Goal: Task Accomplishment & Management: Manage account settings

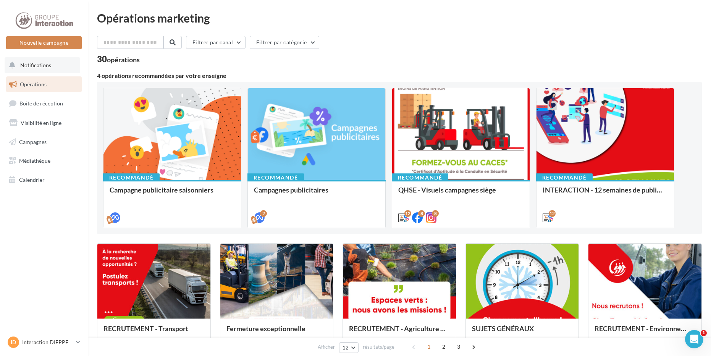
click at [40, 65] on span "Notifications" at bounding box center [35, 65] width 31 height 6
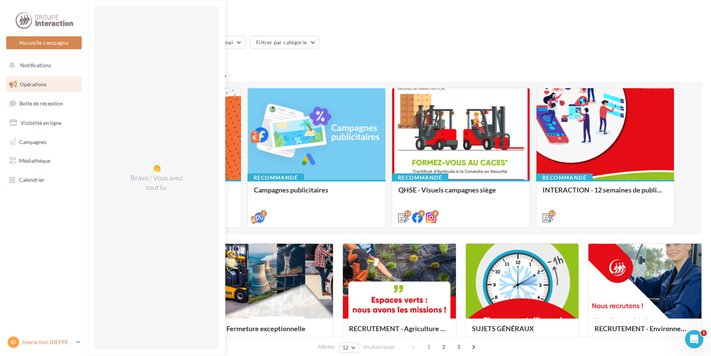
click at [48, 342] on p "Interaction DIEPPE" at bounding box center [47, 342] width 51 height 8
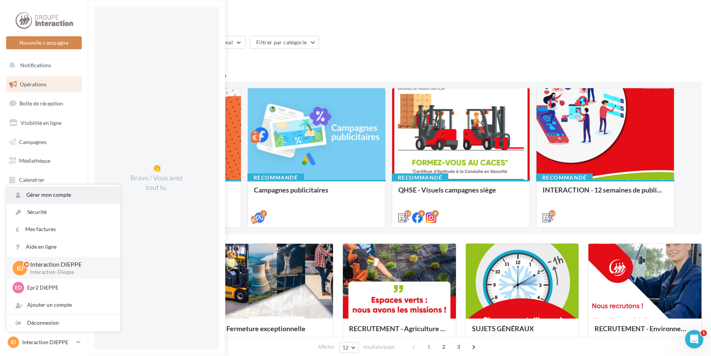
click at [66, 195] on link "Gérer mon compte" at bounding box center [63, 194] width 114 height 17
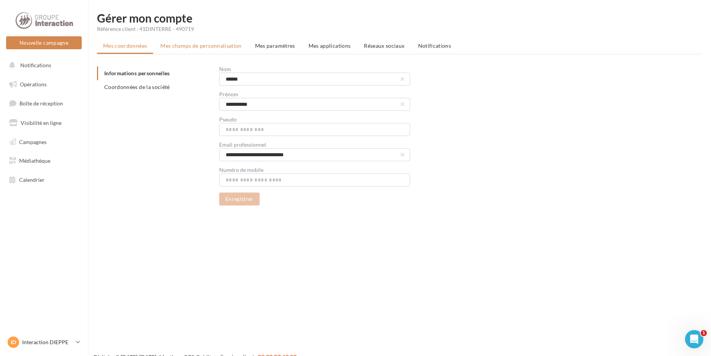
click at [224, 48] on span "Mes champs de personnalisation" at bounding box center [200, 45] width 81 height 6
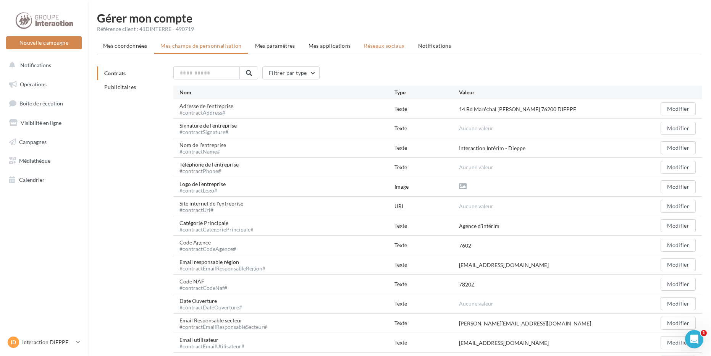
click at [373, 45] on span "Réseaux sociaux" at bounding box center [384, 45] width 40 height 6
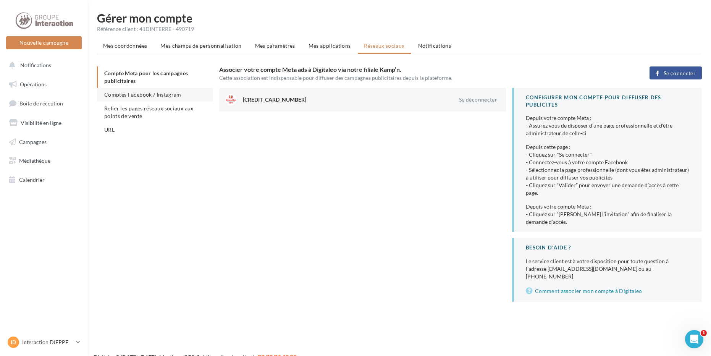
click at [160, 96] on span "Comptes Facebook / Instagram" at bounding box center [142, 94] width 77 height 6
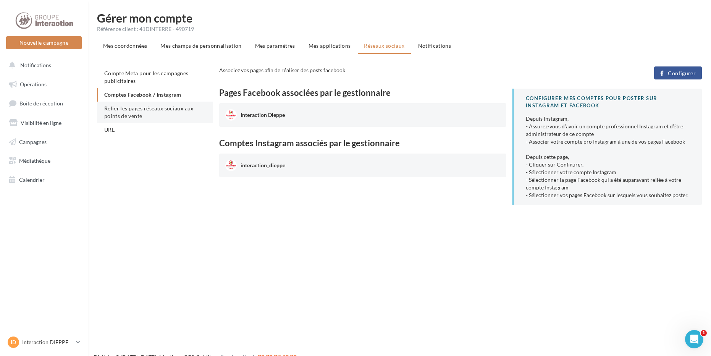
click at [144, 114] on li "Relier les pages réseaux sociaux aux points de vente" at bounding box center [155, 112] width 116 height 21
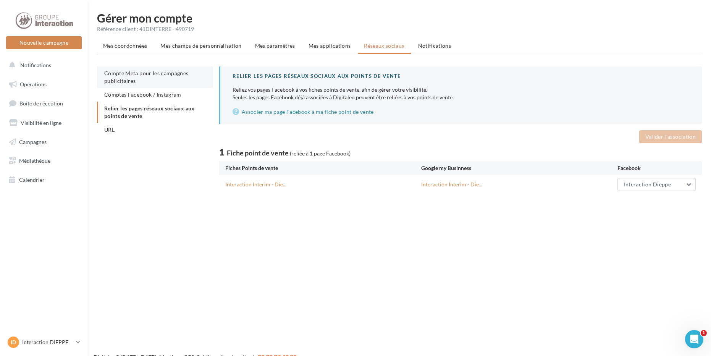
click at [123, 77] on span "Compte Meta pour les campagnes publicitaires" at bounding box center [146, 77] width 84 height 14
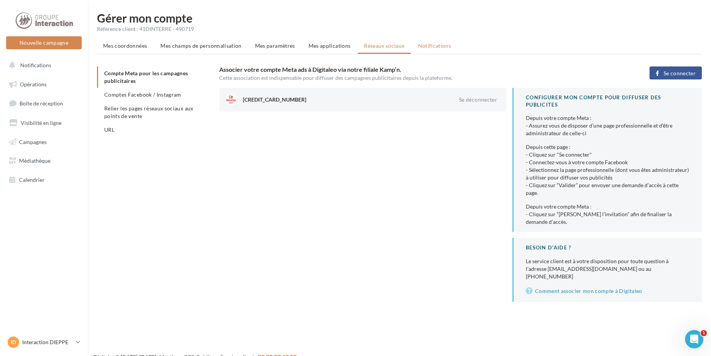
click at [425, 42] on li "Notifications" at bounding box center [434, 46] width 45 height 14
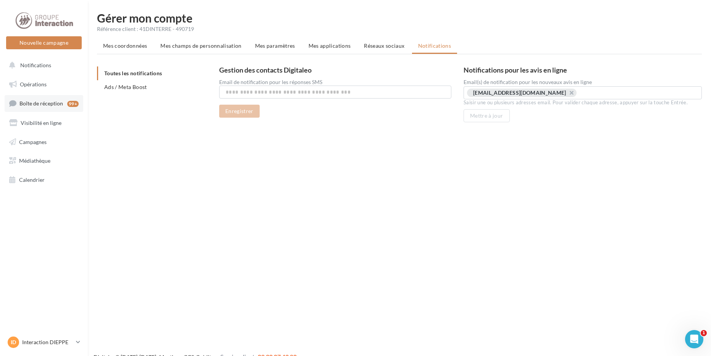
click at [51, 102] on span "Boîte de réception" at bounding box center [41, 103] width 44 height 6
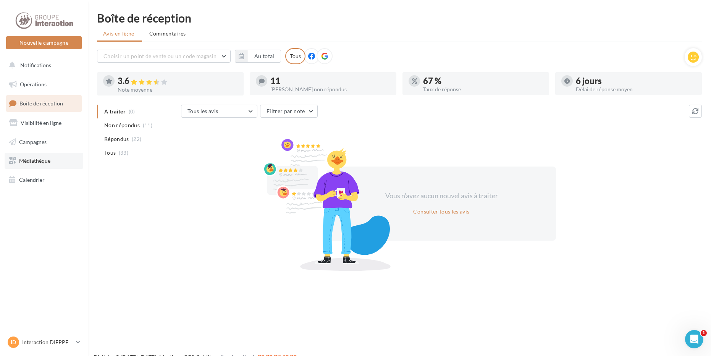
click at [31, 160] on span "Médiathèque" at bounding box center [34, 160] width 31 height 6
